Goal: Task Accomplishment & Management: Use online tool/utility

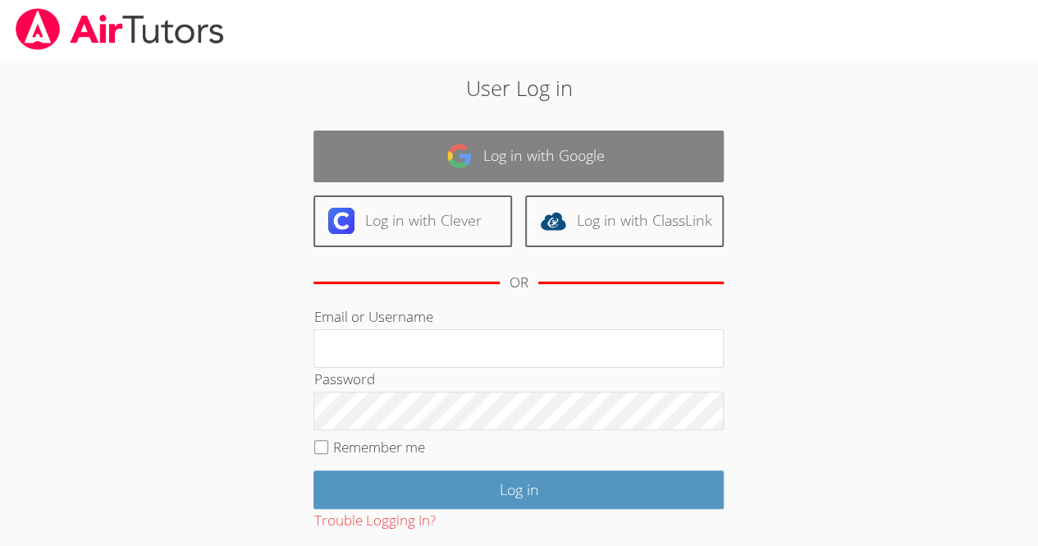
click at [721, 157] on link "Log in with Google" at bounding box center [519, 156] width 410 height 52
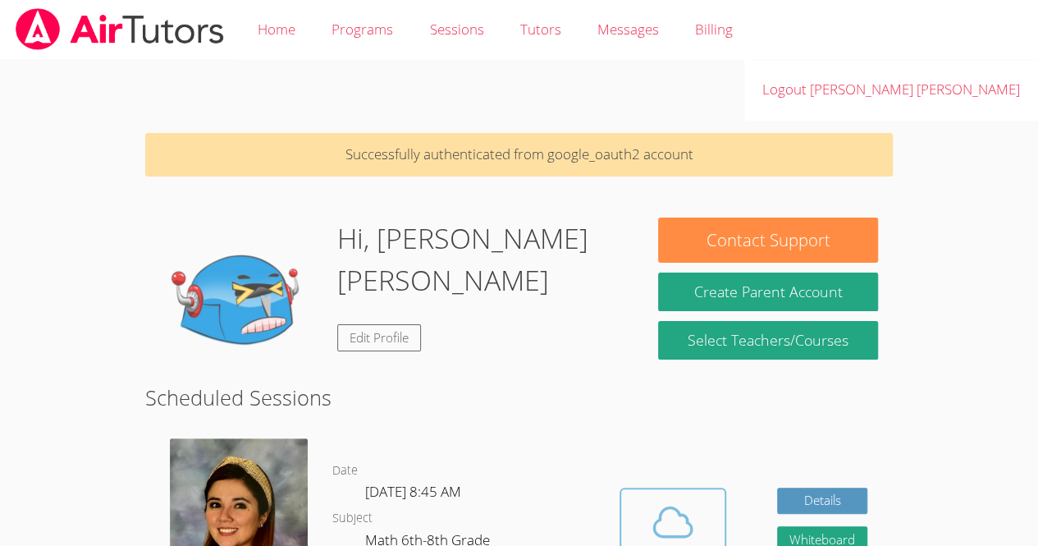
click at [675, 507] on icon at bounding box center [673, 521] width 38 height 29
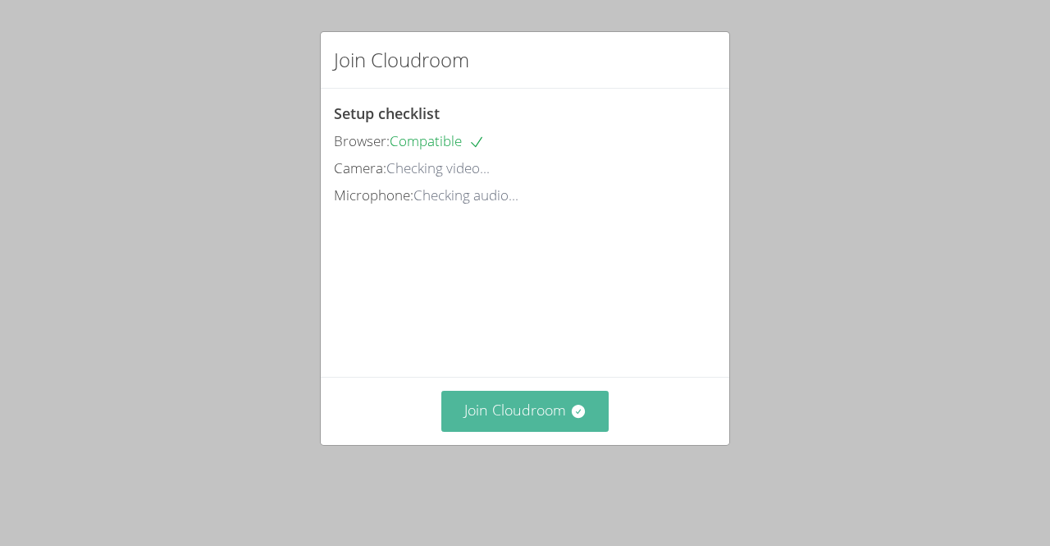
click at [570, 419] on icon at bounding box center [578, 411] width 16 height 16
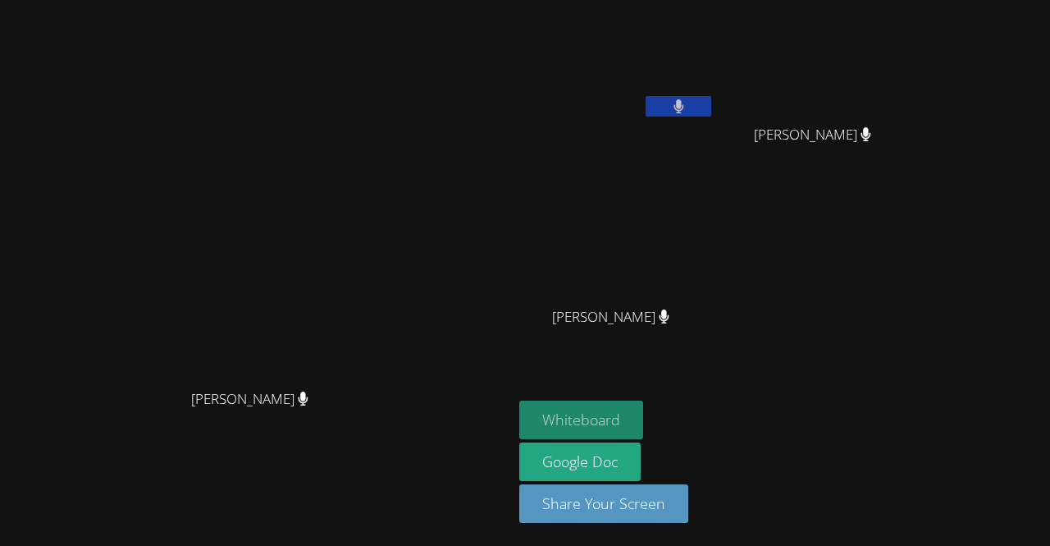
click at [643, 410] on button "Whiteboard" at bounding box center [582, 420] width 124 height 39
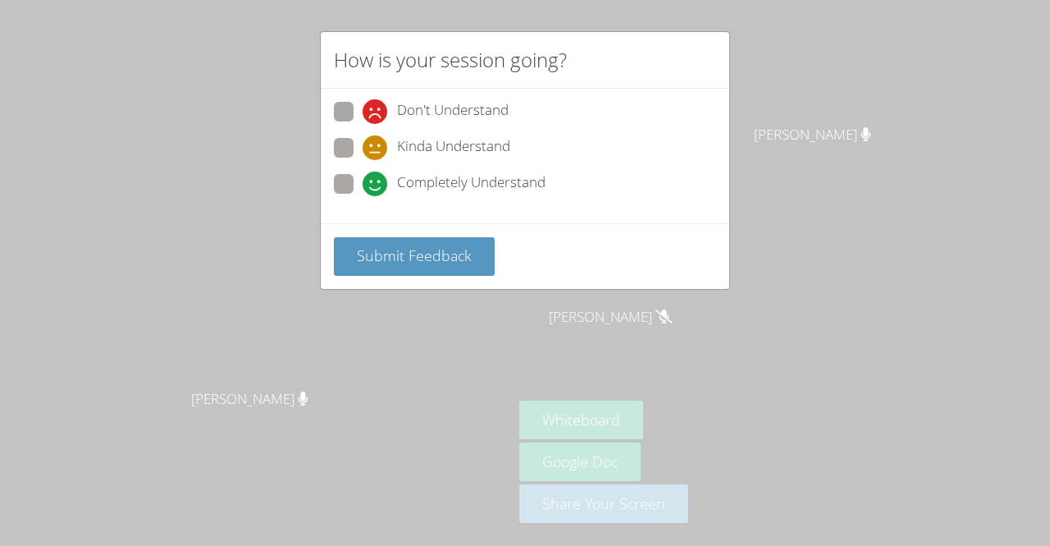
click at [363, 196] on span at bounding box center [363, 196] width 0 height 0
click at [363, 174] on input "Completely Understand" at bounding box center [370, 181] width 14 height 14
radio input "true"
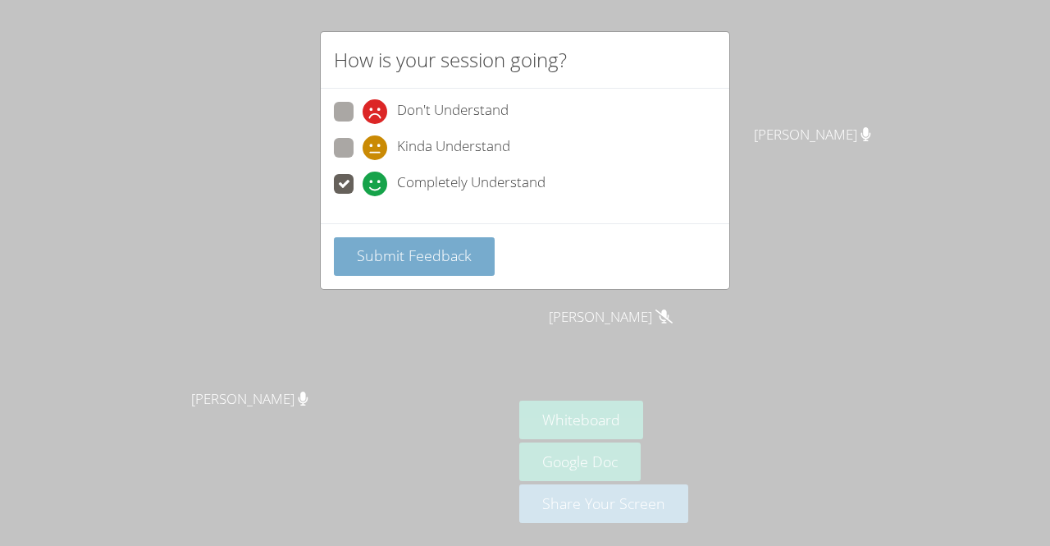
click at [373, 239] on button "Submit Feedback" at bounding box center [414, 256] width 161 height 39
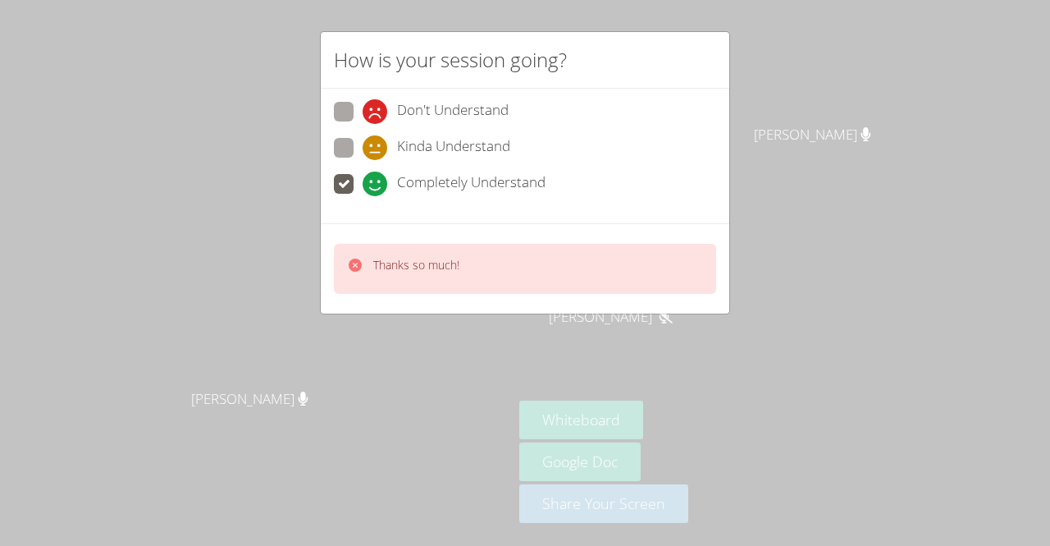
click at [424, 275] on div "Thanks so much!" at bounding box center [416, 269] width 86 height 24
